Goal: Task Accomplishment & Management: Manage account settings

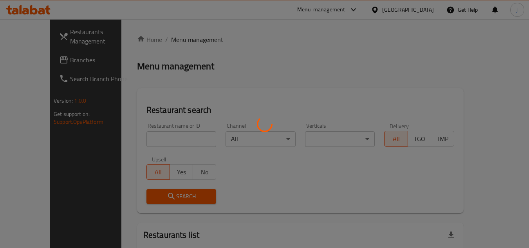
click at [45, 60] on div at bounding box center [264, 124] width 529 height 248
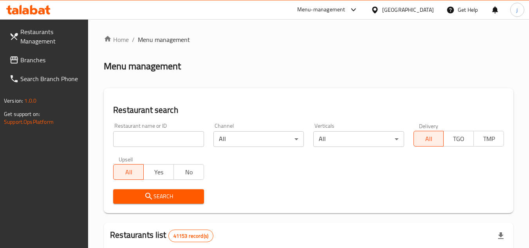
click at [45, 60] on div at bounding box center [264, 124] width 529 height 248
click at [45, 60] on span "Branches" at bounding box center [51, 59] width 62 height 9
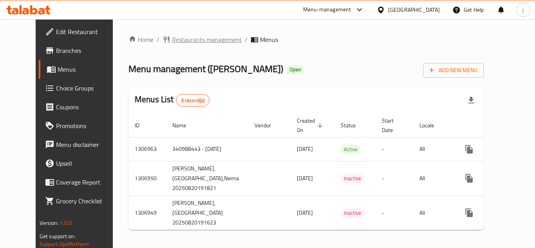
click at [187, 44] on span "Restaurants management" at bounding box center [207, 39] width 70 height 9
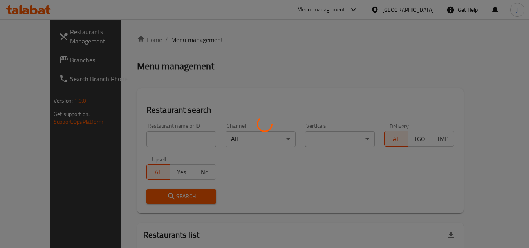
click at [17, 60] on div at bounding box center [264, 124] width 529 height 248
click at [33, 62] on div at bounding box center [264, 124] width 529 height 248
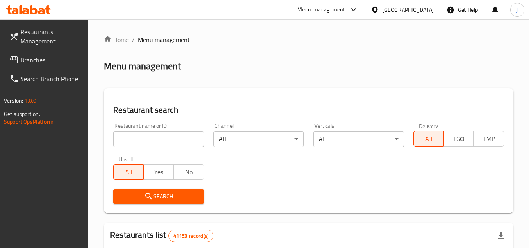
click at [33, 62] on span "Branches" at bounding box center [51, 59] width 62 height 9
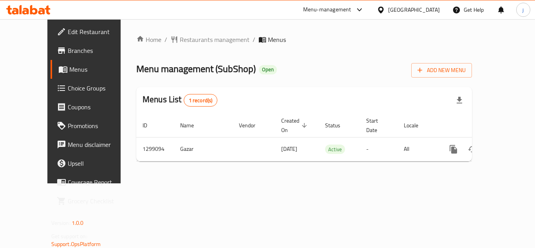
click at [396, 11] on div "[GEOGRAPHIC_DATA]" at bounding box center [414, 9] width 52 height 9
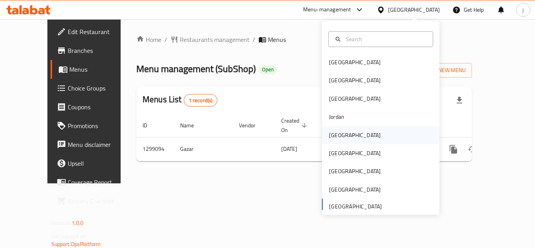
click at [329, 133] on div "[GEOGRAPHIC_DATA]" at bounding box center [355, 135] width 52 height 9
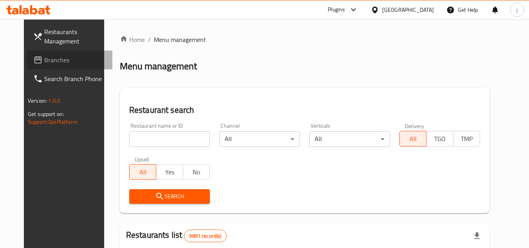
click at [44, 63] on span "Branches" at bounding box center [75, 59] width 62 height 9
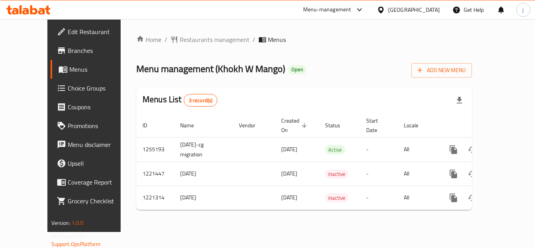
click at [383, 9] on icon at bounding box center [380, 9] width 5 height 7
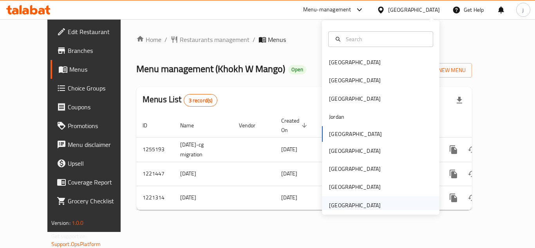
click at [341, 202] on div "[GEOGRAPHIC_DATA]" at bounding box center [355, 205] width 52 height 9
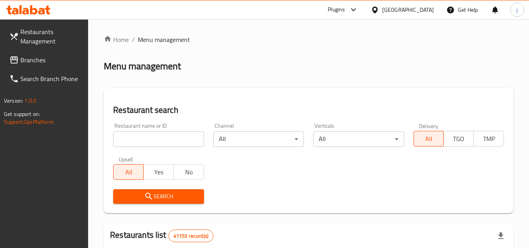
click at [43, 64] on span "Branches" at bounding box center [51, 59] width 62 height 9
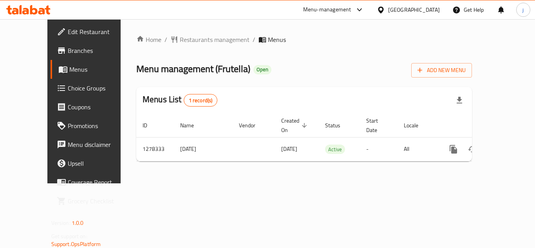
click at [165, 47] on div "Home / Restaurants management / Menus Menu management ( Frutella ) Open Add New…" at bounding box center [304, 101] width 336 height 133
click at [180, 36] on span "Restaurants management" at bounding box center [215, 39] width 70 height 9
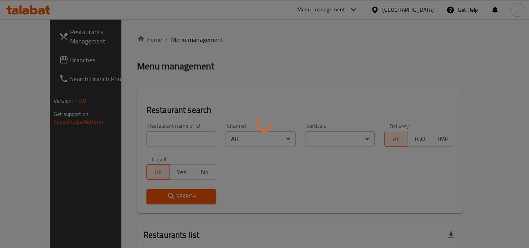
click at [47, 57] on div at bounding box center [264, 124] width 529 height 248
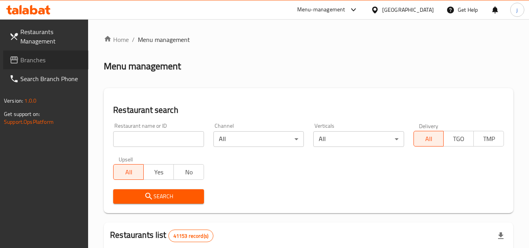
click at [47, 57] on span "Branches" at bounding box center [51, 59] width 62 height 9
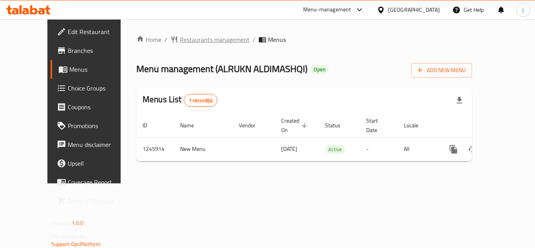
click at [180, 38] on span "Restaurants management" at bounding box center [215, 39] width 70 height 9
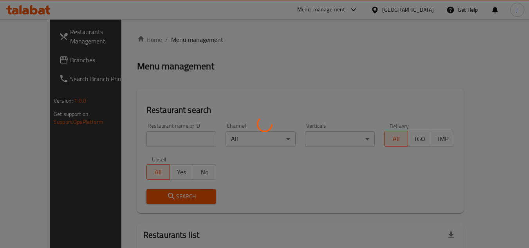
click at [29, 60] on div at bounding box center [264, 124] width 529 height 248
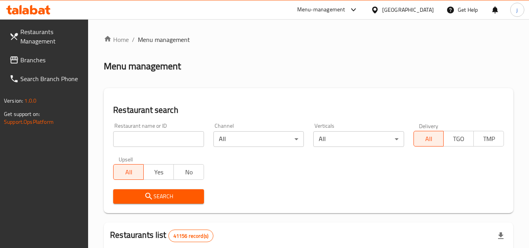
click at [61, 54] on link "Branches" at bounding box center [45, 60] width 85 height 19
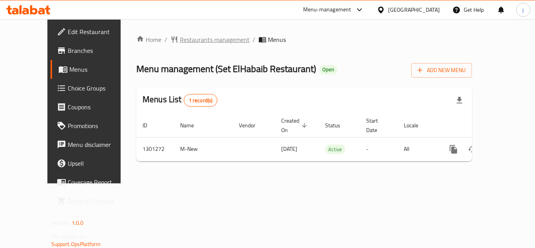
click at [180, 42] on span "Restaurants management" at bounding box center [215, 39] width 70 height 9
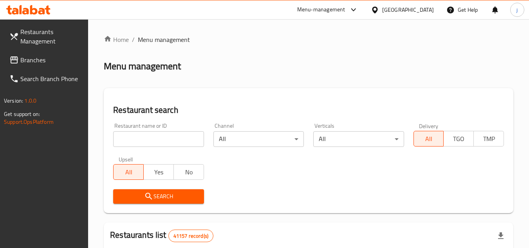
click at [44, 60] on span "Branches" at bounding box center [51, 59] width 62 height 9
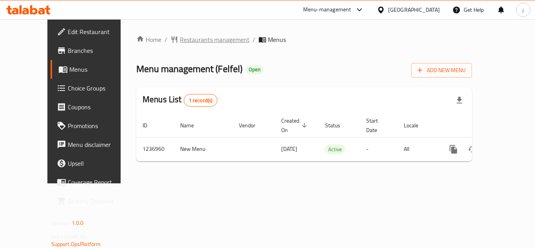
click at [180, 40] on span "Restaurants management" at bounding box center [215, 39] width 70 height 9
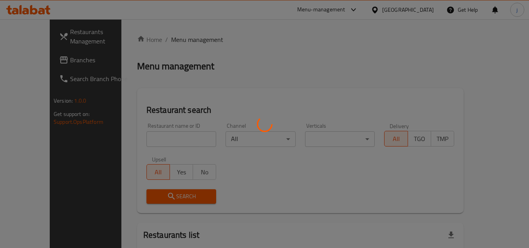
click at [34, 60] on div at bounding box center [264, 124] width 529 height 248
click at [33, 60] on div at bounding box center [264, 124] width 529 height 248
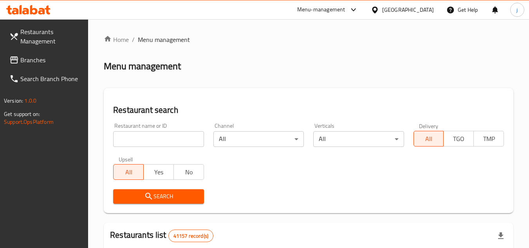
click at [32, 60] on span "Branches" at bounding box center [51, 59] width 62 height 9
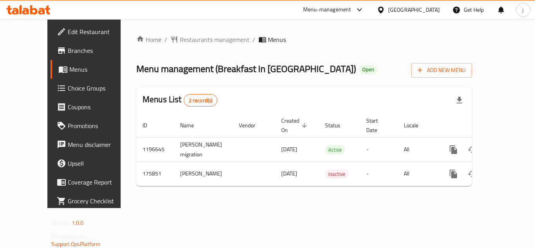
click at [394, 13] on div "[GEOGRAPHIC_DATA]" at bounding box center [414, 9] width 52 height 9
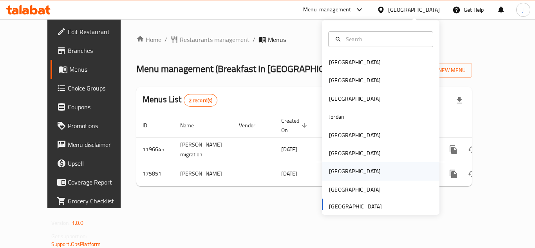
click at [331, 175] on div "[GEOGRAPHIC_DATA]" at bounding box center [355, 171] width 52 height 9
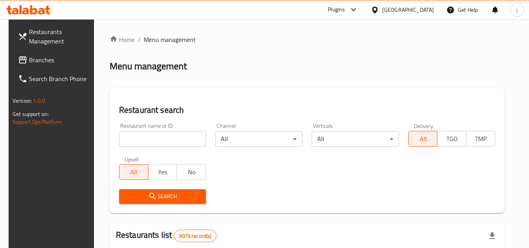
click at [51, 62] on span "Branches" at bounding box center [60, 59] width 62 height 9
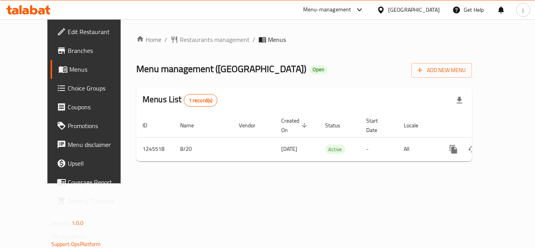
click at [385, 7] on icon at bounding box center [381, 10] width 8 height 8
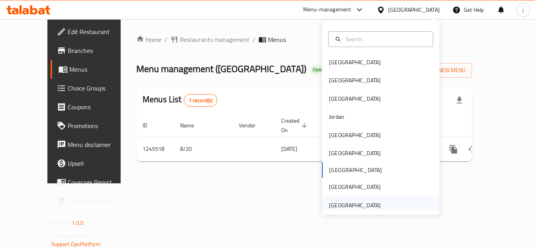
click at [338, 206] on div "[GEOGRAPHIC_DATA]" at bounding box center [355, 205] width 52 height 9
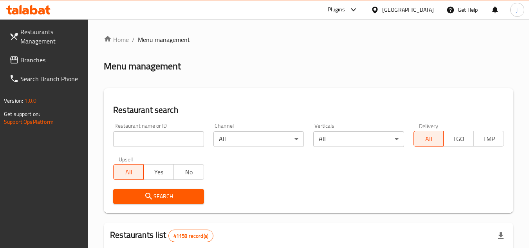
click at [67, 61] on span "Branches" at bounding box center [51, 59] width 62 height 9
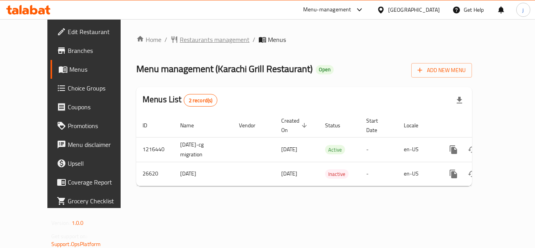
click at [199, 35] on span "Restaurants management" at bounding box center [215, 39] width 70 height 9
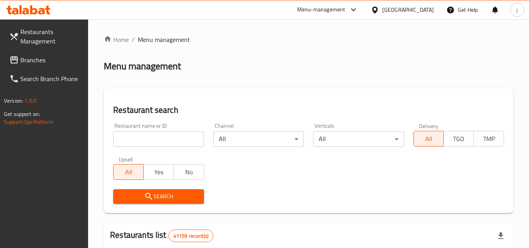
click at [49, 60] on span "Branches" at bounding box center [51, 59] width 62 height 9
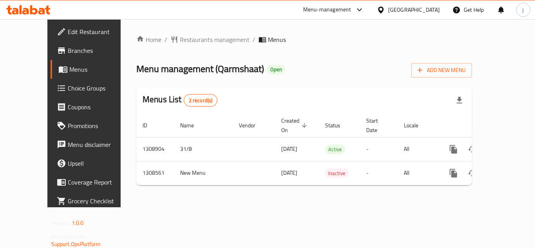
click at [403, 7] on div "United Arab Emirates" at bounding box center [414, 9] width 52 height 9
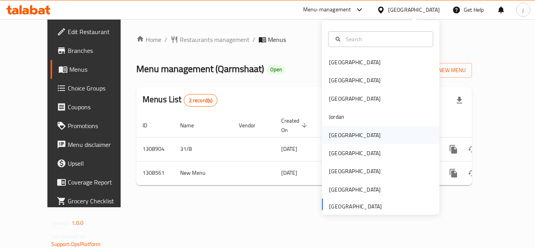
click at [332, 131] on div "[GEOGRAPHIC_DATA]" at bounding box center [355, 135] width 52 height 9
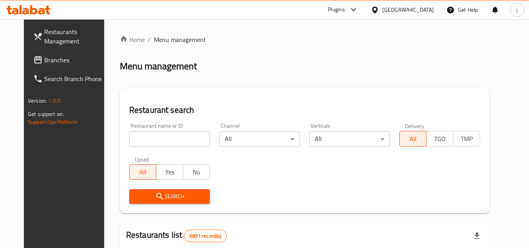
click at [44, 56] on span "Branches" at bounding box center [75, 59] width 62 height 9
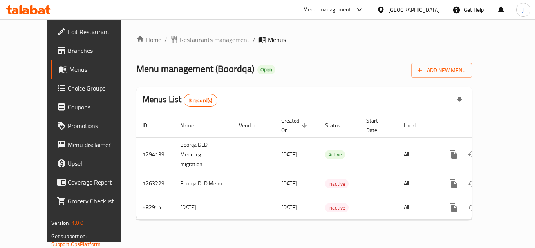
click at [68, 87] on span "Choice Groups" at bounding box center [99, 87] width 63 height 9
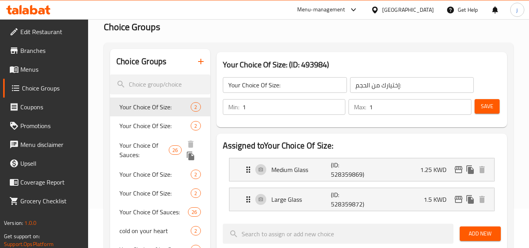
scroll to position [157, 0]
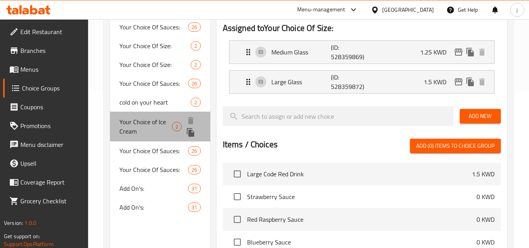
click at [162, 125] on span "Your Choice of Ice Cream" at bounding box center [145, 126] width 52 height 19
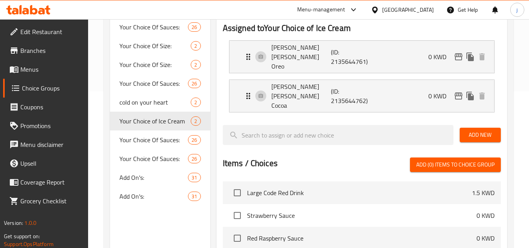
type input "Your Choice of Ice Cream"
type input "اختيارك من الآيس كريم"
click at [156, 191] on div "Add On's: 31" at bounding box center [160, 196] width 100 height 19
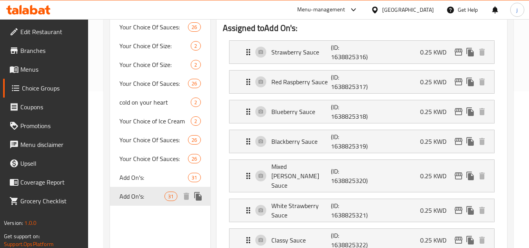
type input "Add On's:"
type input "الإضافات:"
type input "0"
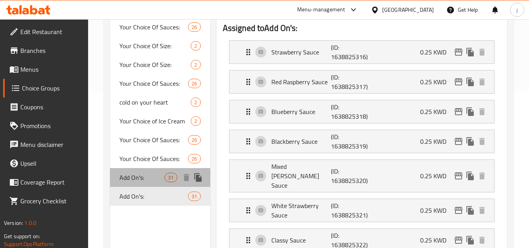
click at [144, 181] on span "Add On's:" at bounding box center [141, 177] width 45 height 9
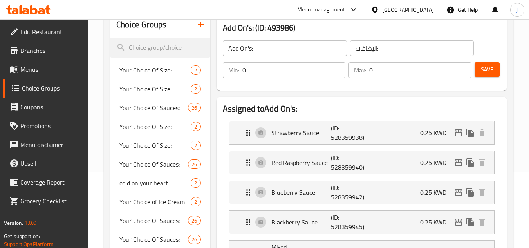
scroll to position [0, 0]
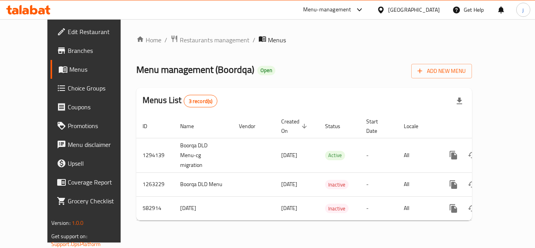
click at [388, 11] on div at bounding box center [382, 9] width 11 height 9
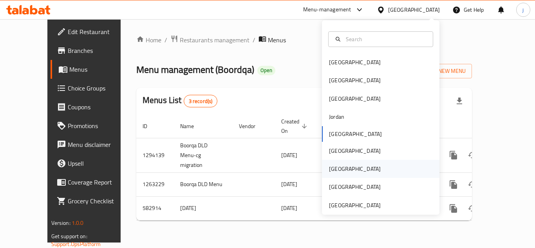
click at [332, 168] on div "Qatar" at bounding box center [355, 168] width 52 height 9
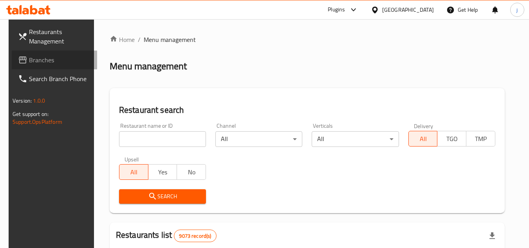
click at [46, 63] on span "Branches" at bounding box center [60, 59] width 62 height 9
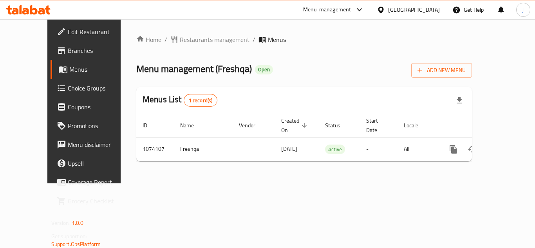
click at [388, 7] on div at bounding box center [382, 9] width 11 height 9
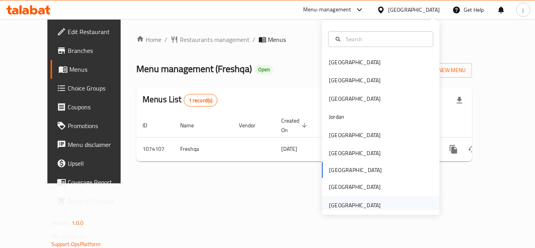
click at [346, 205] on div "[GEOGRAPHIC_DATA]" at bounding box center [355, 205] width 52 height 9
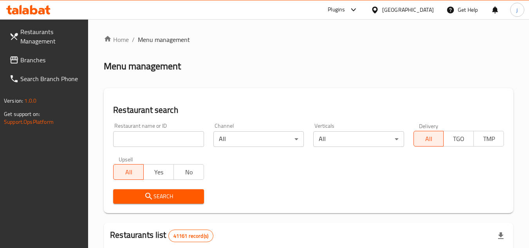
click at [28, 56] on span "Branches" at bounding box center [51, 59] width 62 height 9
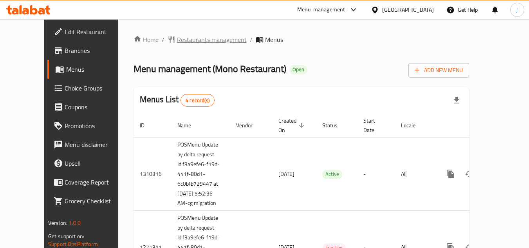
click at [183, 40] on span "Restaurants management" at bounding box center [212, 39] width 70 height 9
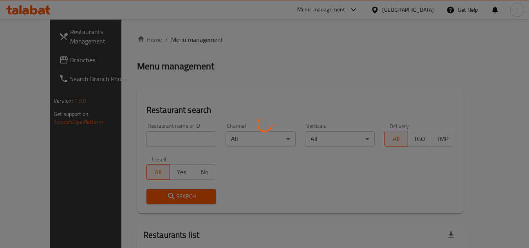
click at [145, 136] on div at bounding box center [264, 124] width 529 height 248
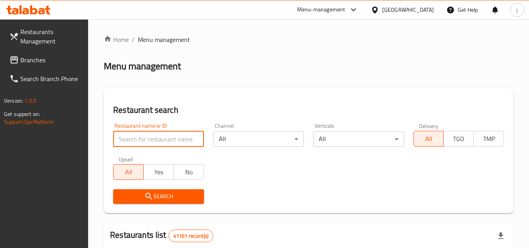
click at [145, 136] on input "search" at bounding box center [158, 139] width 90 height 16
paste input "654551"
type input "654551"
click at [150, 198] on icon "submit" at bounding box center [148, 196] width 7 height 7
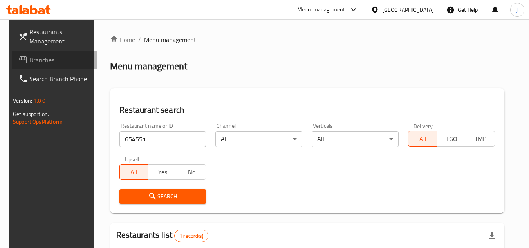
click at [40, 60] on span "Branches" at bounding box center [60, 59] width 62 height 9
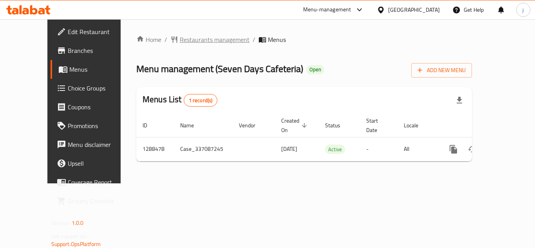
click at [182, 40] on span "Restaurants management" at bounding box center [215, 39] width 70 height 9
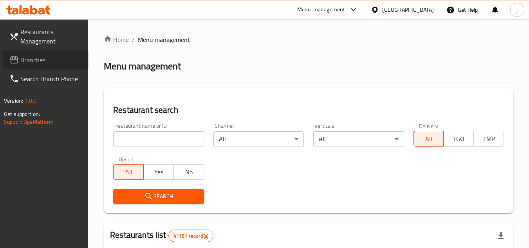
click at [16, 57] on icon at bounding box center [14, 59] width 8 height 7
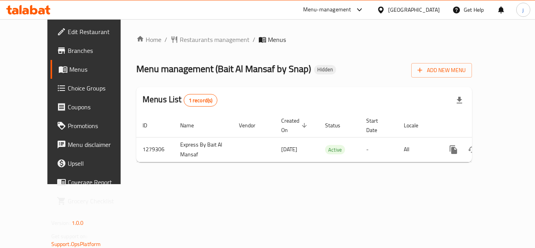
click at [384, 6] on icon at bounding box center [381, 10] width 8 height 8
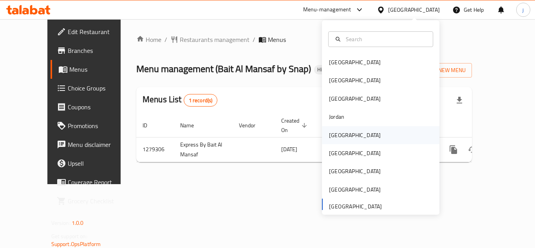
click at [344, 127] on div "Kuwait" at bounding box center [355, 135] width 64 height 18
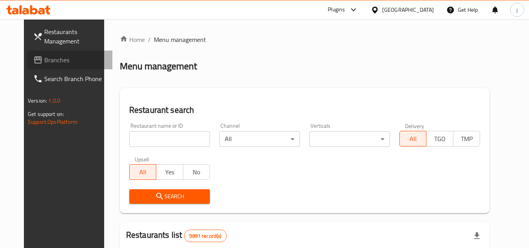
click at [44, 63] on span "Branches" at bounding box center [75, 59] width 62 height 9
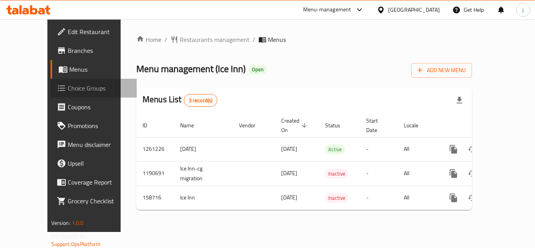
click at [68, 91] on span "Choice Groups" at bounding box center [99, 87] width 63 height 9
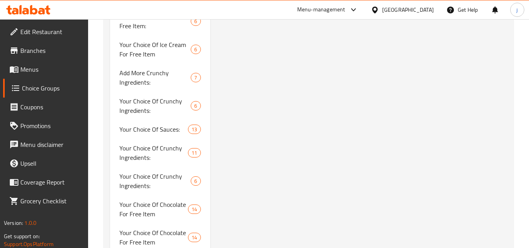
scroll to position [2556, 0]
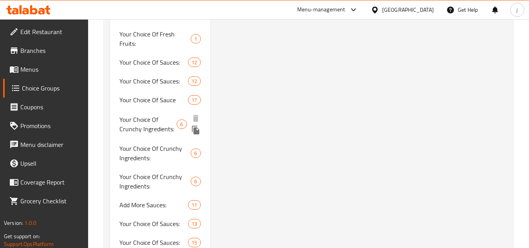
scroll to position [2188, 0]
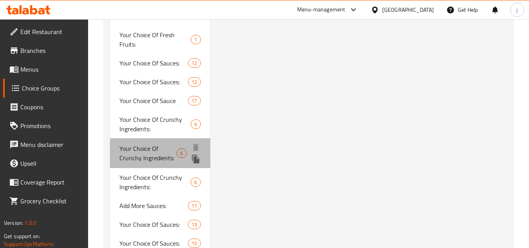
click at [129, 153] on span "Your Choice Of Crunchy Ingredients:" at bounding box center [147, 153] width 57 height 19
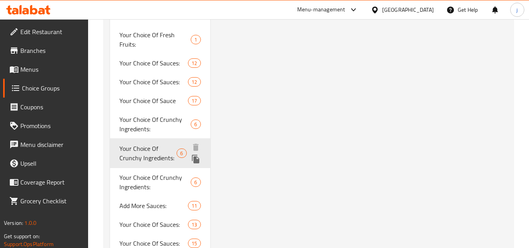
type input "Your Choice Of Crunchy Ingredients:"
type input "إختيارك من المكونات الكرانشي:"
type input "6"
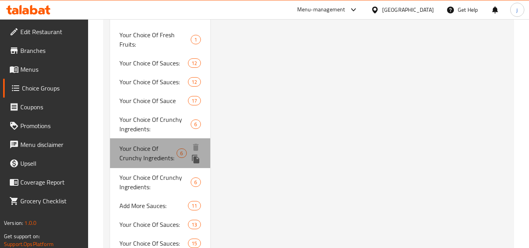
click at [156, 146] on span "Your Choice Of Crunchy Ingredients:" at bounding box center [147, 153] width 57 height 19
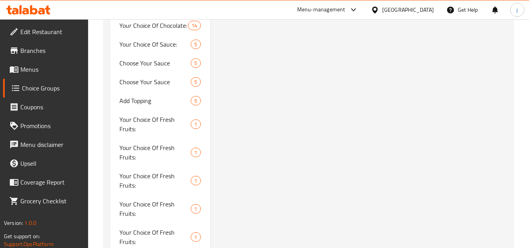
scroll to position [1362, 0]
click at [131, 129] on span "Your Choice Of Fresh Fruits:" at bounding box center [146, 124] width 54 height 19
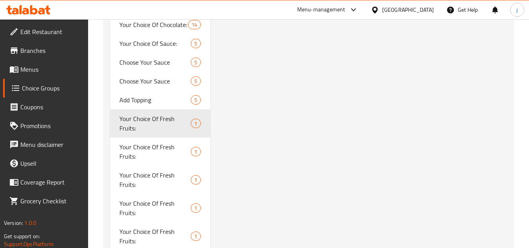
type input "Your Choice Of Fresh Fruits:"
type input "إختيارك من الفاكهة الطازجة:"
type input "1"
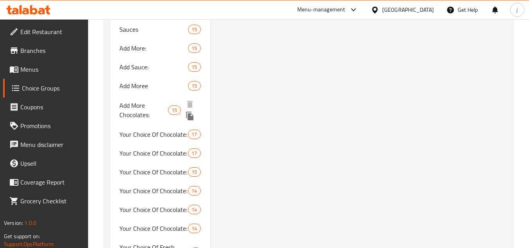
scroll to position [1648, 0]
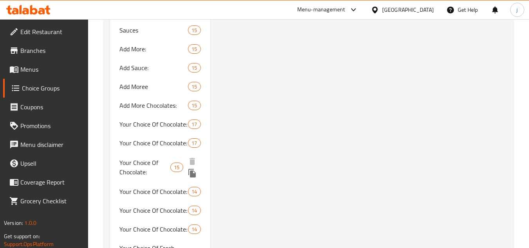
click at [151, 170] on span "Your Choice Of Chocolate:" at bounding box center [144, 167] width 51 height 19
type input "Your Choice Of Chocolate:"
type input "اختيارك من الشوكولاتة:"
type input "15"
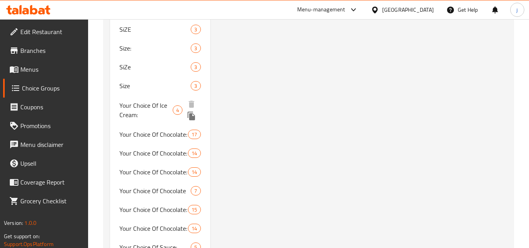
scroll to position [1179, 0]
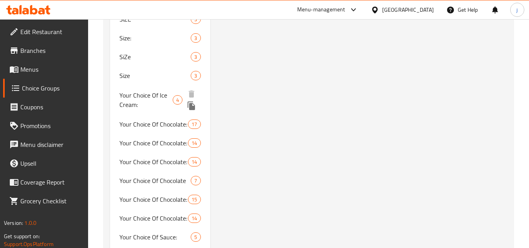
click at [144, 105] on span "Your Choice Of Ice Cream:" at bounding box center [145, 99] width 53 height 19
type input "Your Choice Of Ice Cream:"
type input "اختيارك من الايس كريم:"
type input "1"
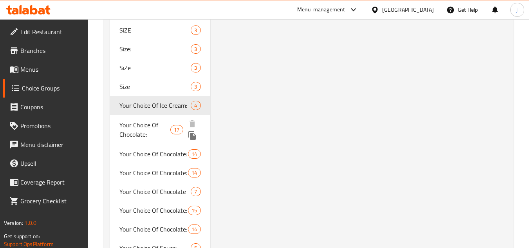
scroll to position [1169, 0]
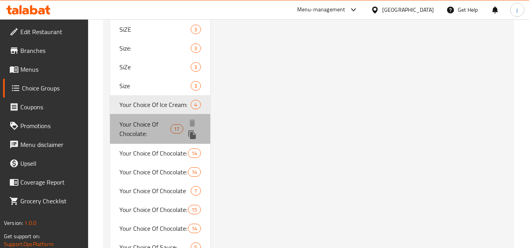
click at [149, 120] on span "Your Choice Of Chocolate:" at bounding box center [144, 128] width 51 height 19
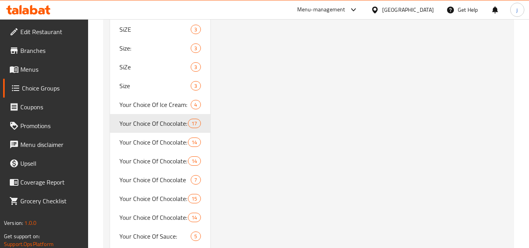
type input "Your Choice Of Chocolate:"
type input "إختيارك من الشوكولاتة:"
type input "0"
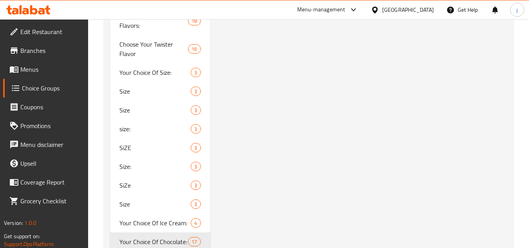
scroll to position [1168, 0]
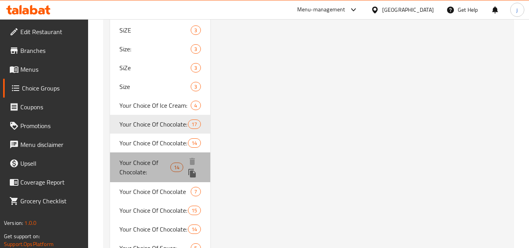
click at [139, 164] on span "Your Choice Of Chocolate:" at bounding box center [144, 167] width 51 height 19
type input "اختيارك من الشوكولاتة:"
type input "13"
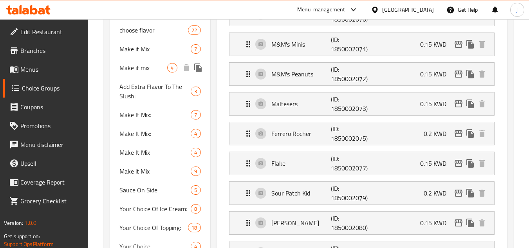
scroll to position [0, 0]
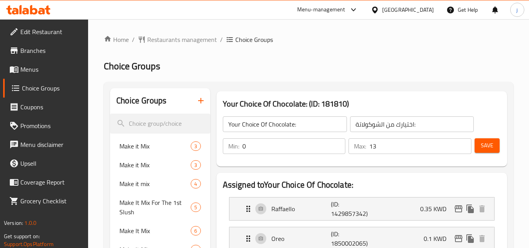
click at [382, 5] on div at bounding box center [376, 9] width 11 height 9
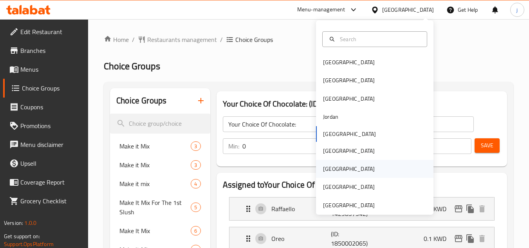
click at [329, 164] on div "Qatar" at bounding box center [349, 168] width 52 height 9
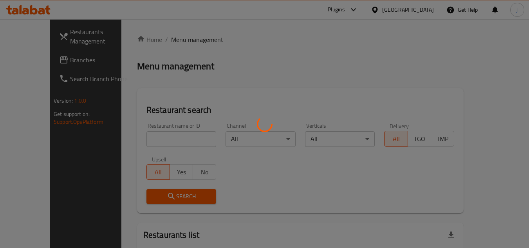
click at [26, 65] on div at bounding box center [264, 124] width 529 height 248
click at [39, 58] on div at bounding box center [264, 124] width 529 height 248
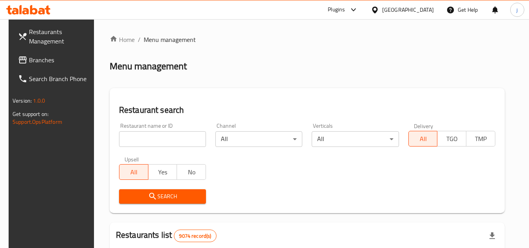
click at [37, 61] on span "Branches" at bounding box center [60, 59] width 62 height 9
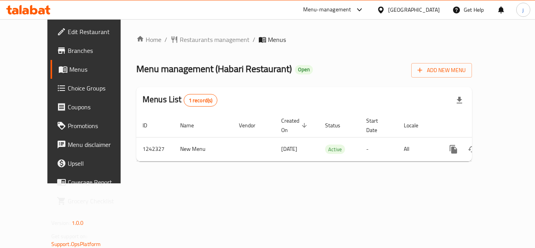
click at [388, 11] on div at bounding box center [382, 9] width 11 height 9
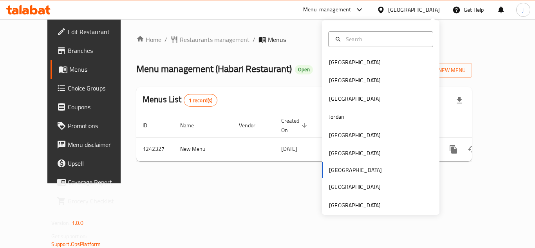
click at [385, 8] on icon at bounding box center [381, 10] width 8 height 8
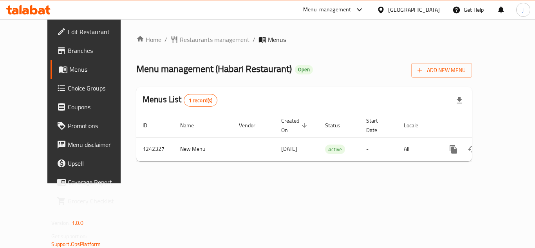
click at [385, 11] on icon at bounding box center [381, 10] width 8 height 8
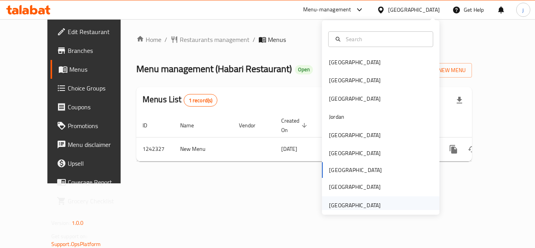
click at [350, 201] on div "[GEOGRAPHIC_DATA]" at bounding box center [355, 205] width 52 height 9
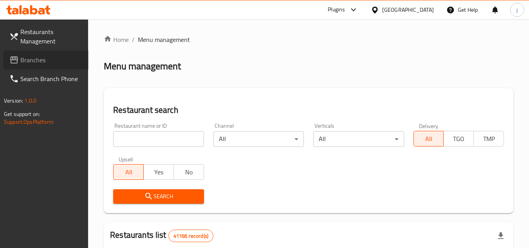
click at [45, 53] on link "Branches" at bounding box center [45, 60] width 85 height 19
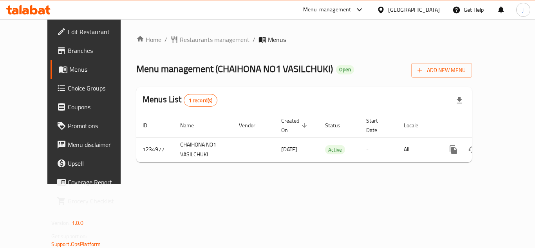
click at [380, 11] on icon at bounding box center [380, 9] width 5 height 7
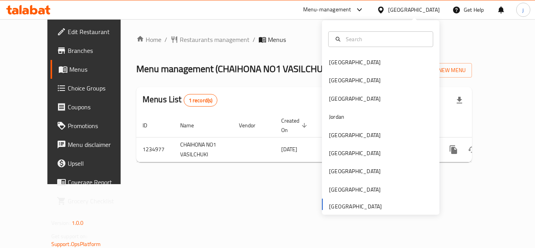
click at [347, 204] on div "[GEOGRAPHIC_DATA] [GEOGRAPHIC_DATA] [GEOGRAPHIC_DATA] [GEOGRAPHIC_DATA] [GEOGRA…" at bounding box center [380, 133] width 117 height 161
click at [354, 209] on div "[GEOGRAPHIC_DATA] [GEOGRAPHIC_DATA] [GEOGRAPHIC_DATA] [GEOGRAPHIC_DATA] [GEOGRA…" at bounding box center [380, 133] width 117 height 161
click at [189, 38] on span "Restaurants management" at bounding box center [215, 39] width 70 height 9
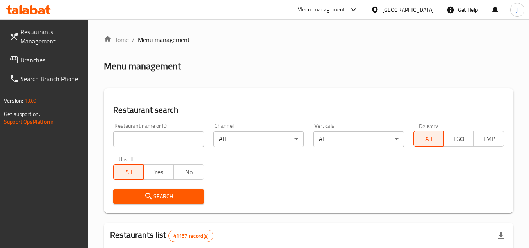
click at [28, 62] on span "Branches" at bounding box center [51, 59] width 62 height 9
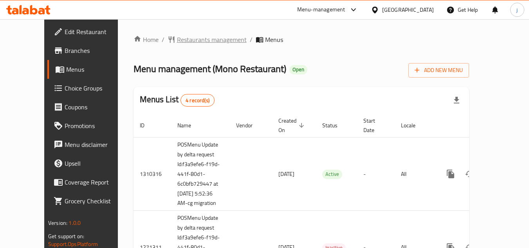
click at [182, 42] on span "Restaurants management" at bounding box center [212, 39] width 70 height 9
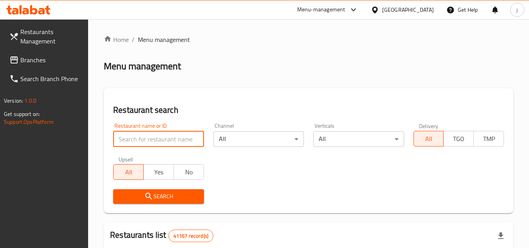
click at [156, 137] on input "search" at bounding box center [158, 139] width 90 height 16
paste input "654551"
type input "654551"
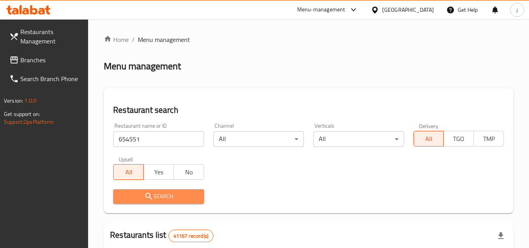
click at [144, 196] on span "Search" at bounding box center [158, 196] width 78 height 10
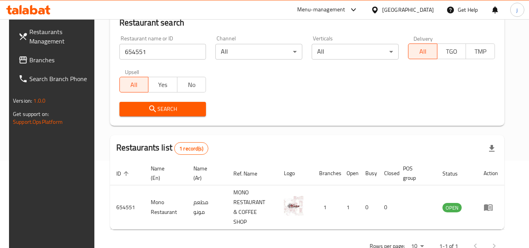
scroll to position [101, 0]
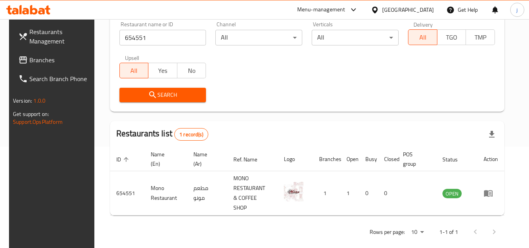
click at [395, 13] on div "[GEOGRAPHIC_DATA]" at bounding box center [408, 9] width 52 height 9
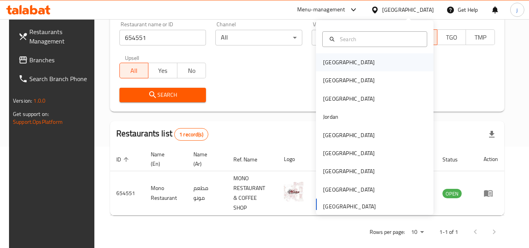
click at [356, 68] on div "[GEOGRAPHIC_DATA]" at bounding box center [374, 62] width 117 height 18
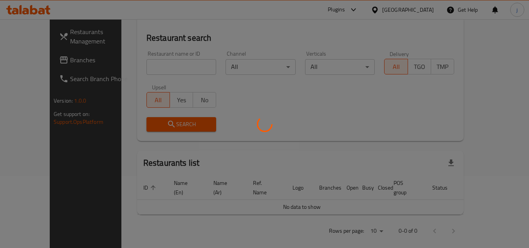
scroll to position [101, 0]
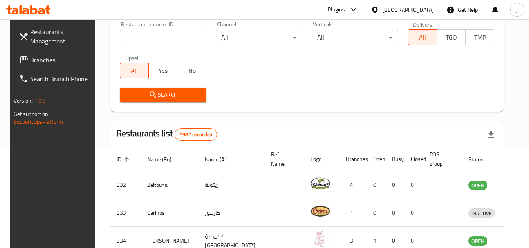
click at [34, 63] on span "Branches" at bounding box center [61, 59] width 62 height 9
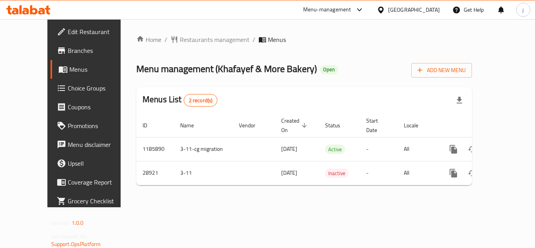
click at [385, 10] on icon at bounding box center [381, 10] width 8 height 8
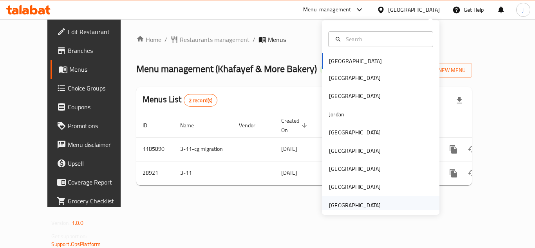
click at [350, 205] on div "[GEOGRAPHIC_DATA]" at bounding box center [355, 205] width 52 height 9
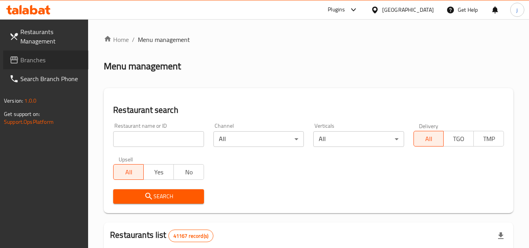
click at [32, 62] on span "Branches" at bounding box center [51, 59] width 62 height 9
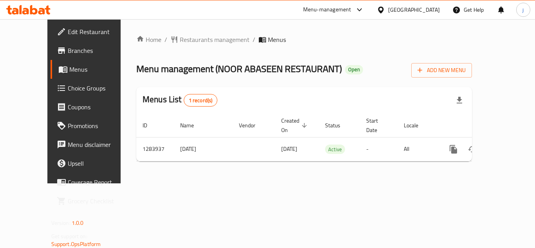
click at [394, 9] on div "[GEOGRAPHIC_DATA]" at bounding box center [414, 9] width 52 height 9
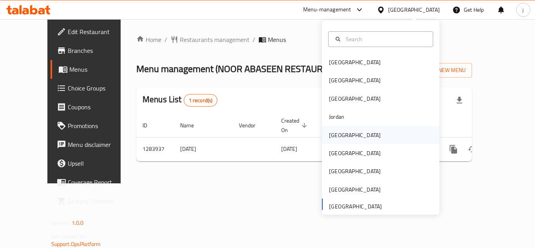
click at [335, 135] on div "[GEOGRAPHIC_DATA]" at bounding box center [355, 135] width 52 height 9
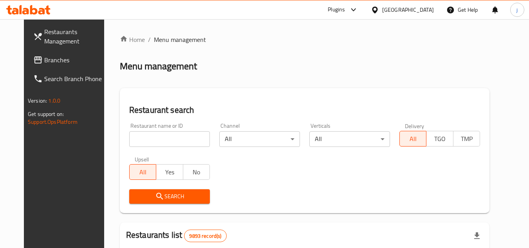
click at [44, 55] on span "Branches" at bounding box center [75, 59] width 62 height 9
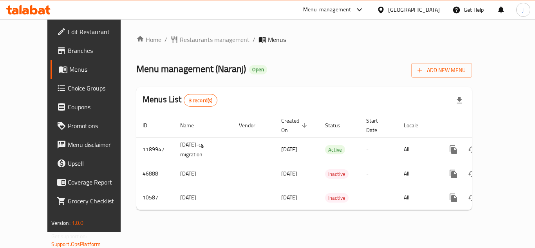
click at [422, 15] on div "Kuwait" at bounding box center [408, 9] width 76 height 19
click at [385, 9] on icon at bounding box center [381, 10] width 8 height 8
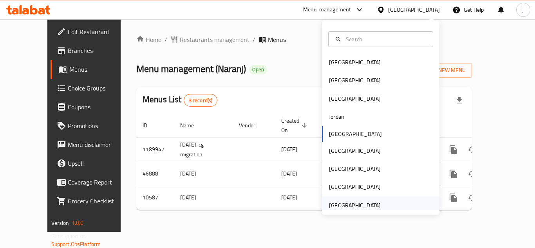
click at [367, 201] on div "[GEOGRAPHIC_DATA]" at bounding box center [355, 205] width 52 height 9
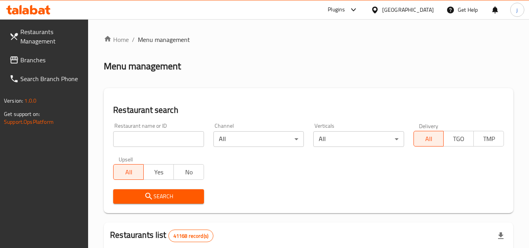
click at [31, 67] on link "Branches" at bounding box center [45, 60] width 85 height 19
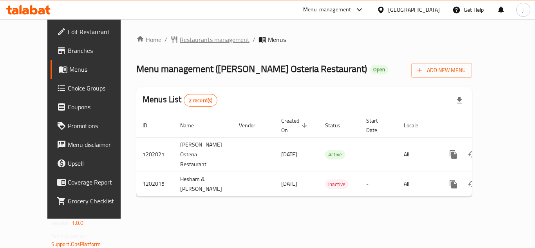
click at [181, 35] on span "Restaurants management" at bounding box center [215, 39] width 70 height 9
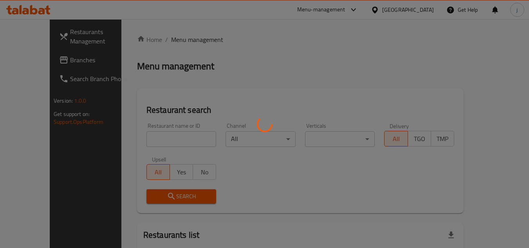
click at [32, 62] on div at bounding box center [264, 124] width 529 height 248
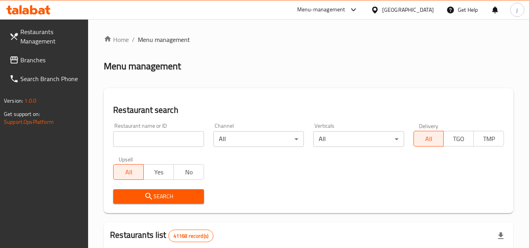
click at [38, 56] on span "Branches" at bounding box center [51, 59] width 62 height 9
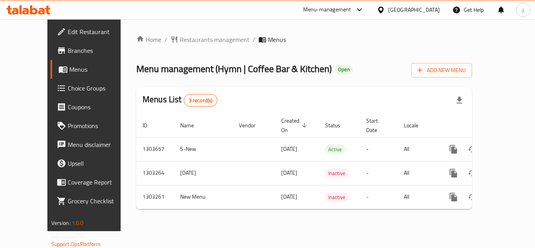
click at [398, 6] on div "[GEOGRAPHIC_DATA]" at bounding box center [414, 9] width 52 height 9
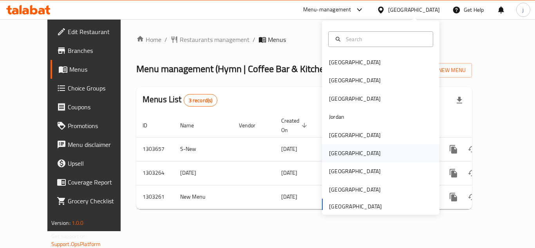
click at [333, 157] on div "Oman" at bounding box center [355, 153] width 52 height 9
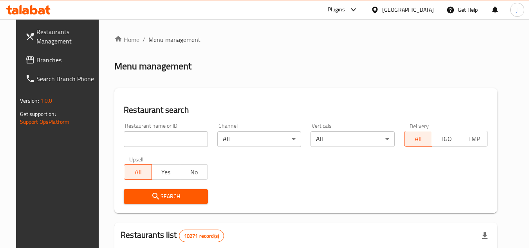
click at [48, 55] on span "Branches" at bounding box center [67, 59] width 62 height 9
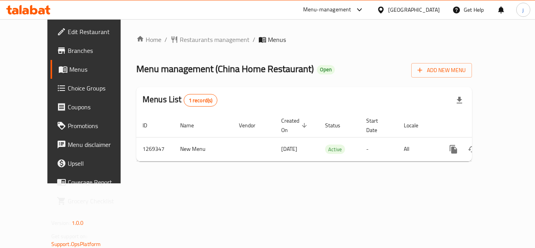
click at [385, 7] on icon at bounding box center [381, 10] width 8 height 8
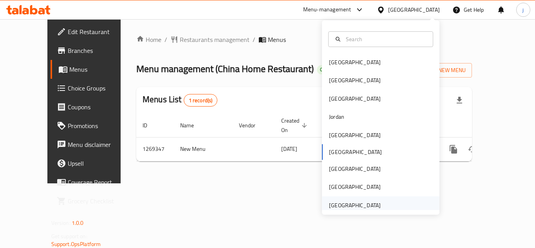
click at [339, 203] on div "[GEOGRAPHIC_DATA]" at bounding box center [355, 205] width 52 height 9
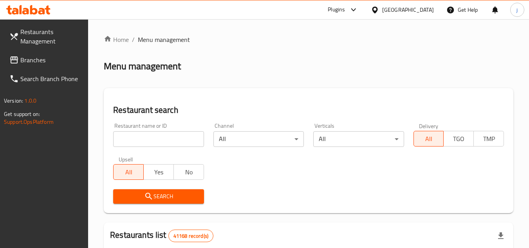
click at [61, 68] on link "Branches" at bounding box center [45, 60] width 85 height 19
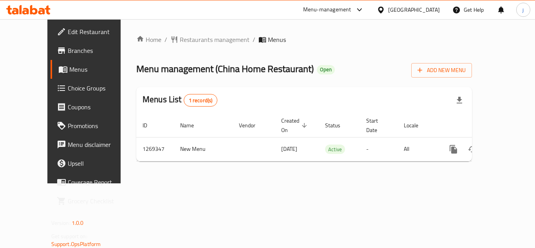
click at [383, 11] on icon at bounding box center [380, 9] width 5 height 7
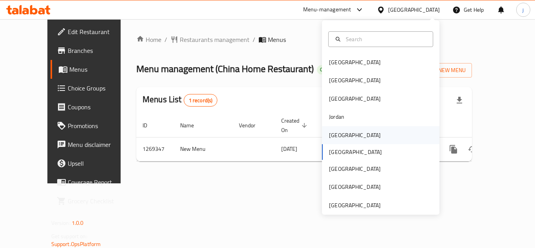
click at [346, 138] on div "[GEOGRAPHIC_DATA]" at bounding box center [380, 135] width 117 height 18
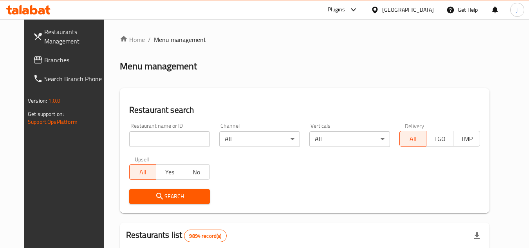
click at [44, 60] on span "Branches" at bounding box center [75, 59] width 62 height 9
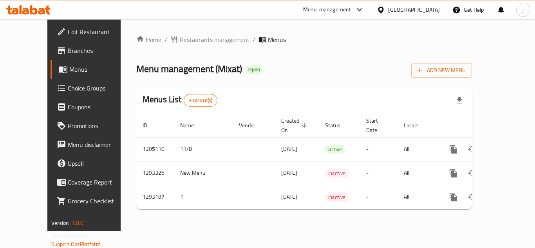
click at [385, 6] on icon at bounding box center [381, 10] width 8 height 8
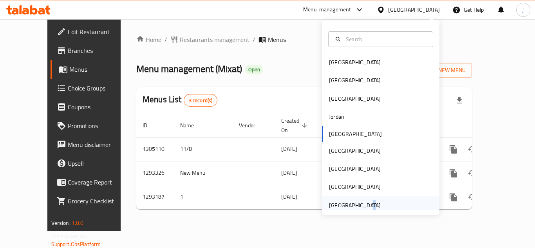
click at [361, 206] on div "[GEOGRAPHIC_DATA]" at bounding box center [355, 205] width 64 height 18
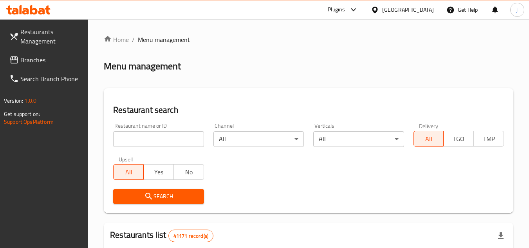
click at [35, 57] on span "Branches" at bounding box center [51, 59] width 62 height 9
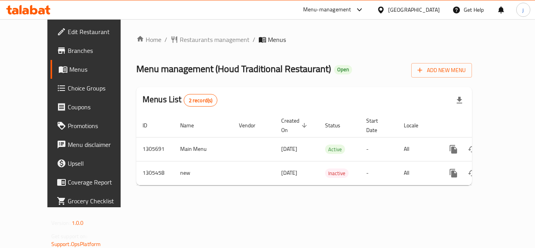
click at [392, 10] on div "[GEOGRAPHIC_DATA]" at bounding box center [414, 9] width 52 height 9
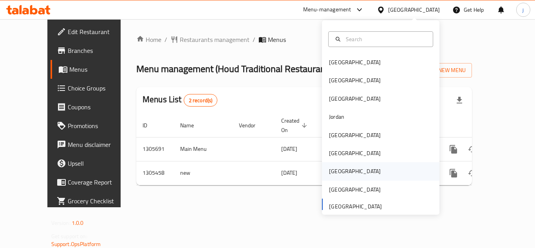
click at [329, 171] on div "[GEOGRAPHIC_DATA]" at bounding box center [355, 171] width 52 height 9
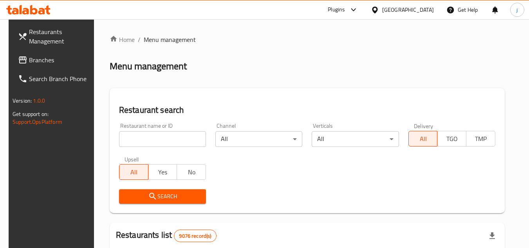
click at [39, 61] on span "Branches" at bounding box center [60, 59] width 62 height 9
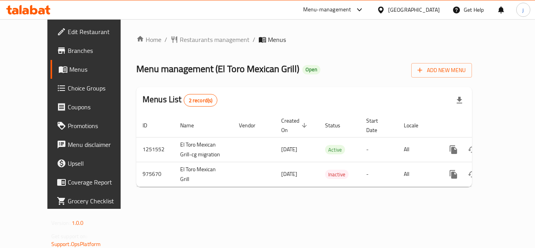
click at [383, 8] on icon at bounding box center [380, 9] width 5 height 7
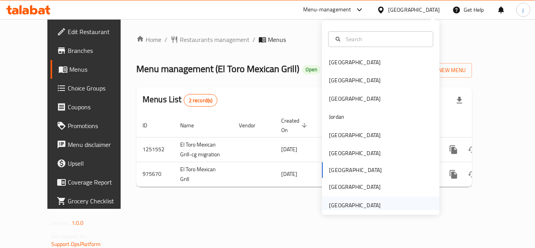
click at [358, 202] on div "[GEOGRAPHIC_DATA]" at bounding box center [355, 205] width 52 height 9
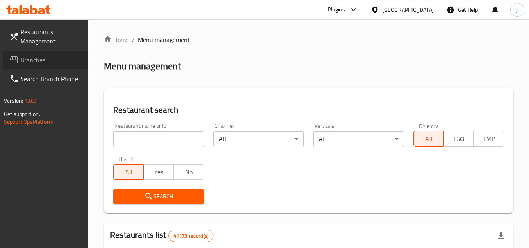
click at [42, 62] on span "Branches" at bounding box center [51, 59] width 62 height 9
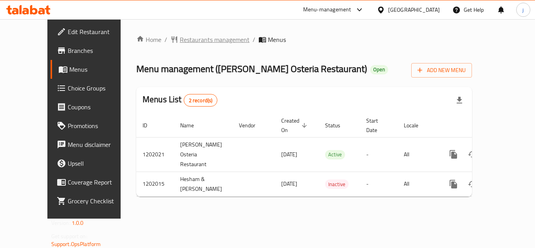
click at [180, 44] on span "Restaurants management" at bounding box center [215, 39] width 70 height 9
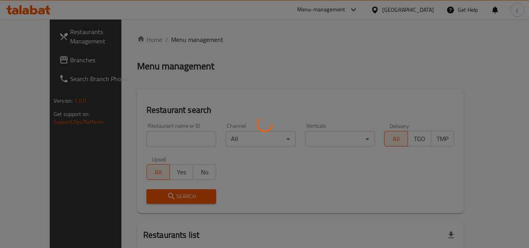
click at [46, 62] on div at bounding box center [264, 124] width 529 height 248
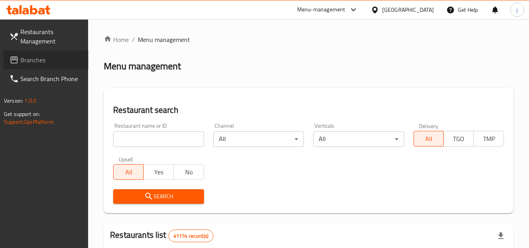
click at [46, 62] on span "Branches" at bounding box center [51, 59] width 62 height 9
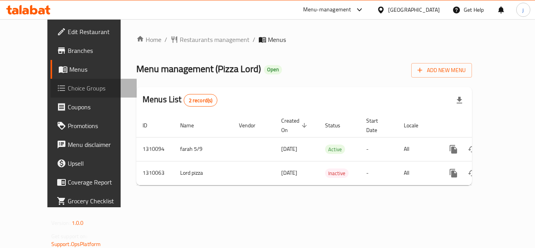
click at [68, 85] on span "Choice Groups" at bounding box center [99, 87] width 63 height 9
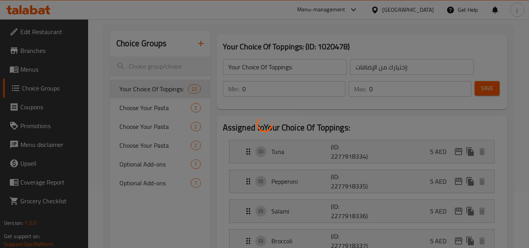
scroll to position [39, 0]
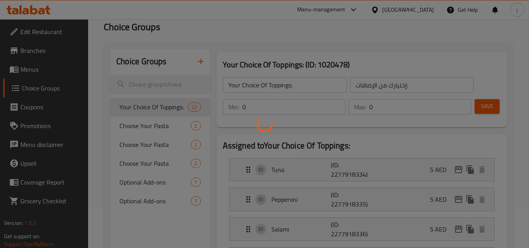
click at [164, 109] on div at bounding box center [264, 124] width 529 height 248
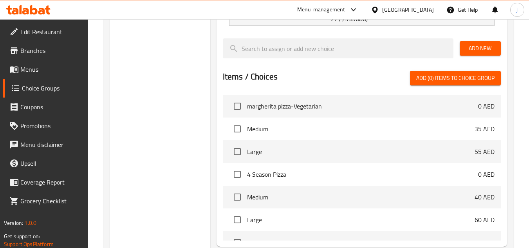
scroll to position [820, 0]
click at [266, 122] on li "Medium 35 AED" at bounding box center [362, 128] width 278 height 23
click at [262, 124] on span "Medium" at bounding box center [361, 128] width 228 height 9
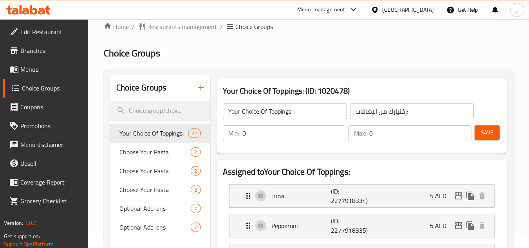
scroll to position [0, 0]
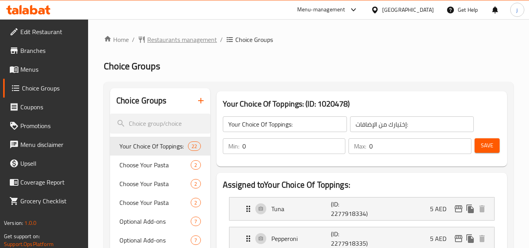
click at [188, 40] on span "Restaurants management" at bounding box center [182, 39] width 70 height 9
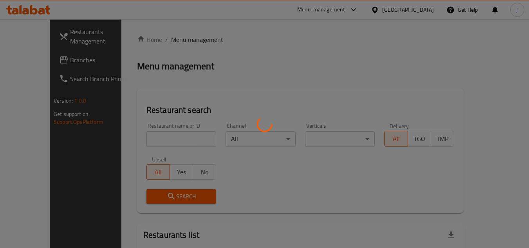
click at [40, 61] on div at bounding box center [264, 124] width 529 height 248
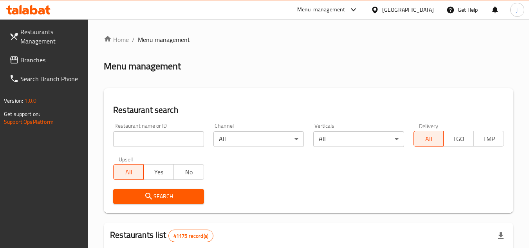
click at [40, 61] on div at bounding box center [264, 124] width 529 height 248
click at [40, 61] on span "Branches" at bounding box center [51, 59] width 62 height 9
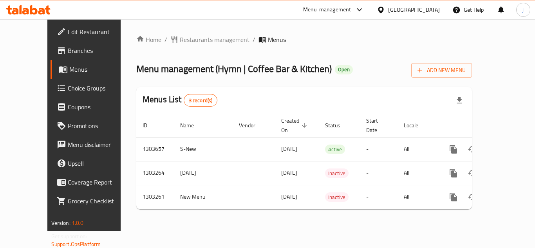
click at [392, 2] on div "[GEOGRAPHIC_DATA]" at bounding box center [408, 9] width 76 height 19
click at [380, 9] on icon at bounding box center [380, 9] width 5 height 7
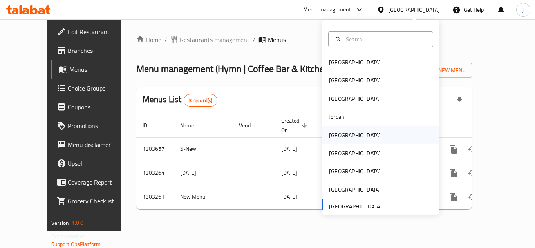
click at [329, 134] on div "[GEOGRAPHIC_DATA]" at bounding box center [355, 135] width 52 height 9
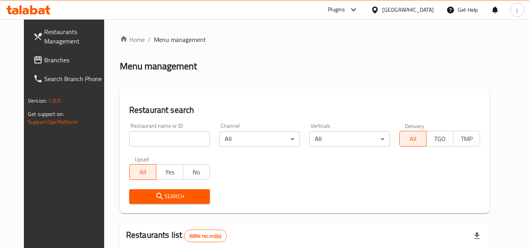
click at [44, 58] on span "Branches" at bounding box center [75, 59] width 62 height 9
